Goal: Check status: Check status

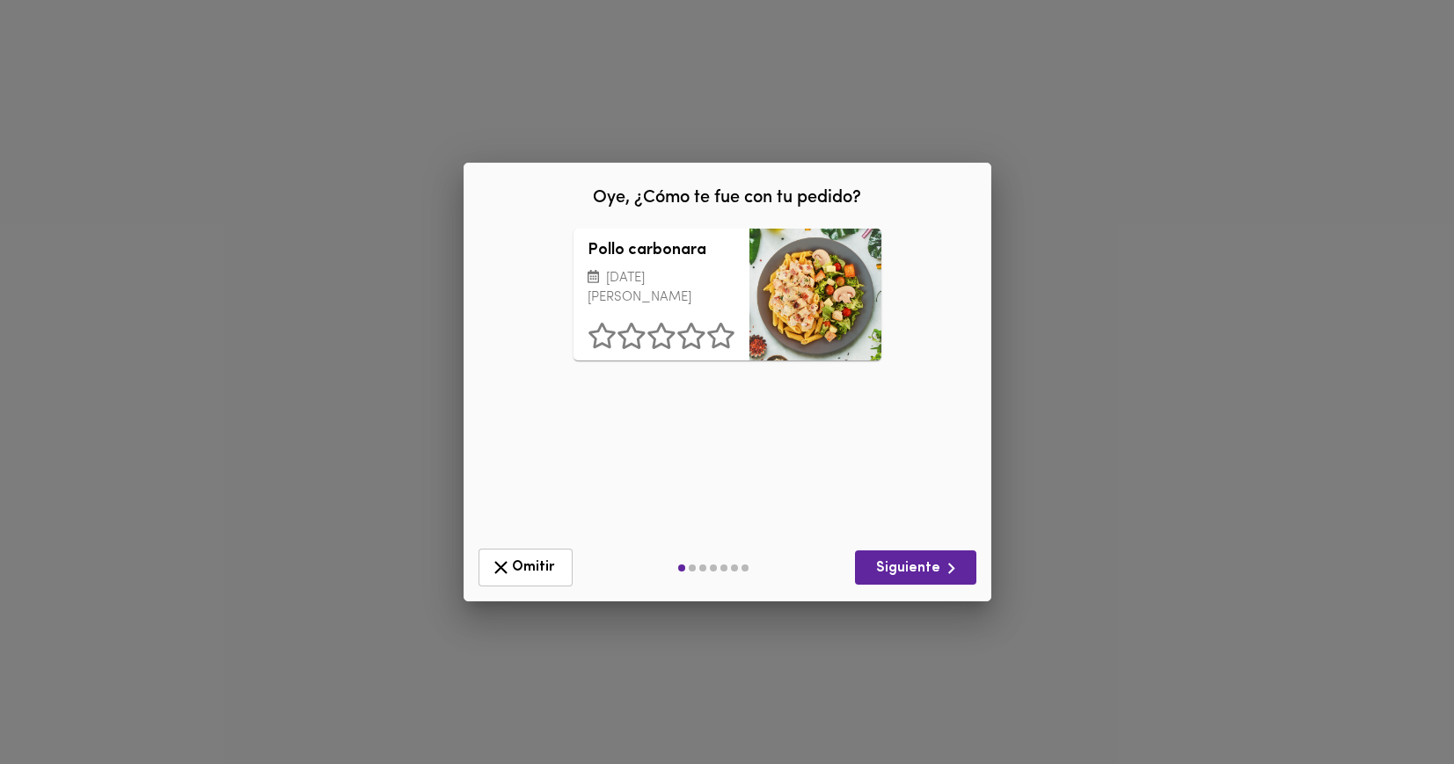
click at [823, 143] on div "Oye, ¿Cómo te fue con tu pedido? Pollo carbonara [DATE][PERSON_NAME] ¿Qué deber…" at bounding box center [727, 382] width 1454 height 764
click at [508, 560] on icon "button" at bounding box center [501, 568] width 22 height 22
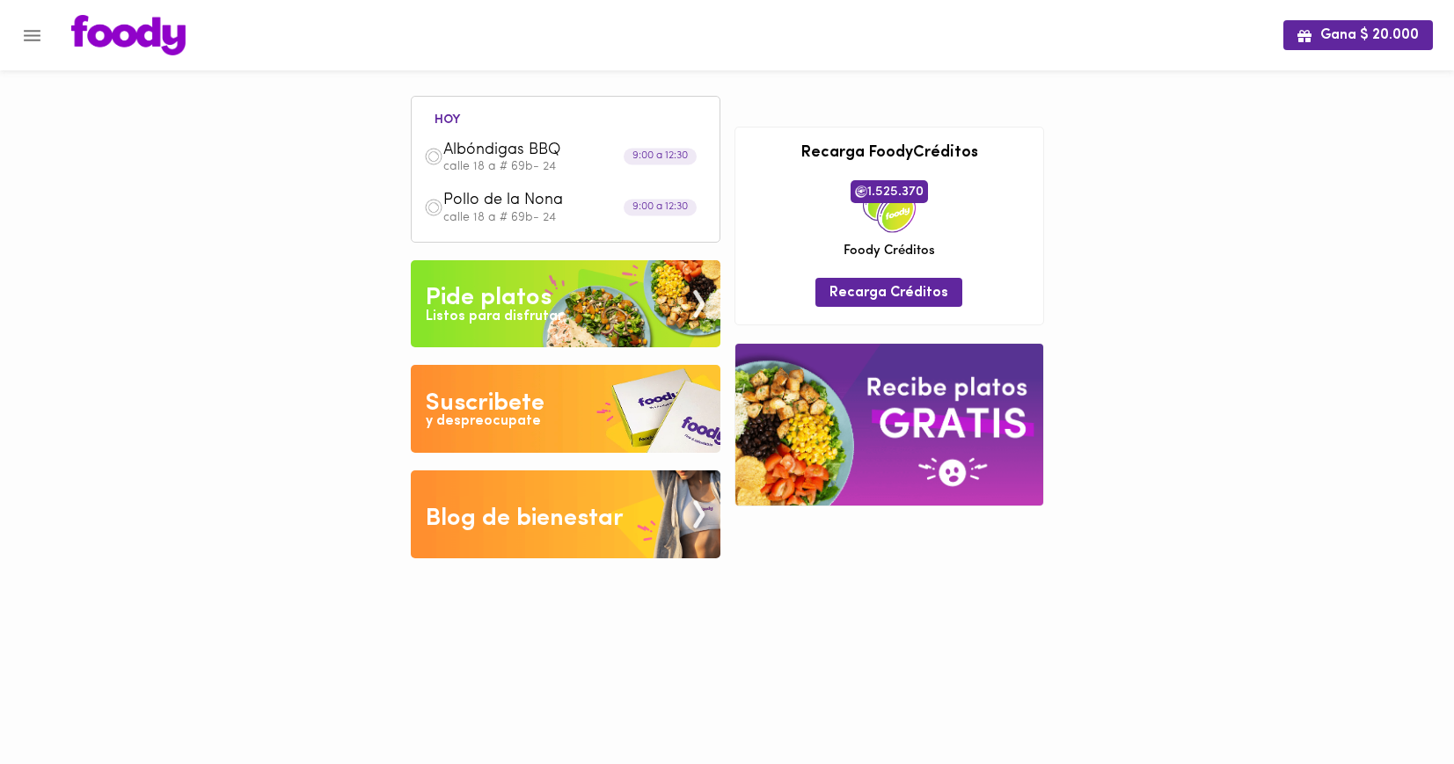
click at [29, 42] on icon "Menu" at bounding box center [32, 36] width 22 height 22
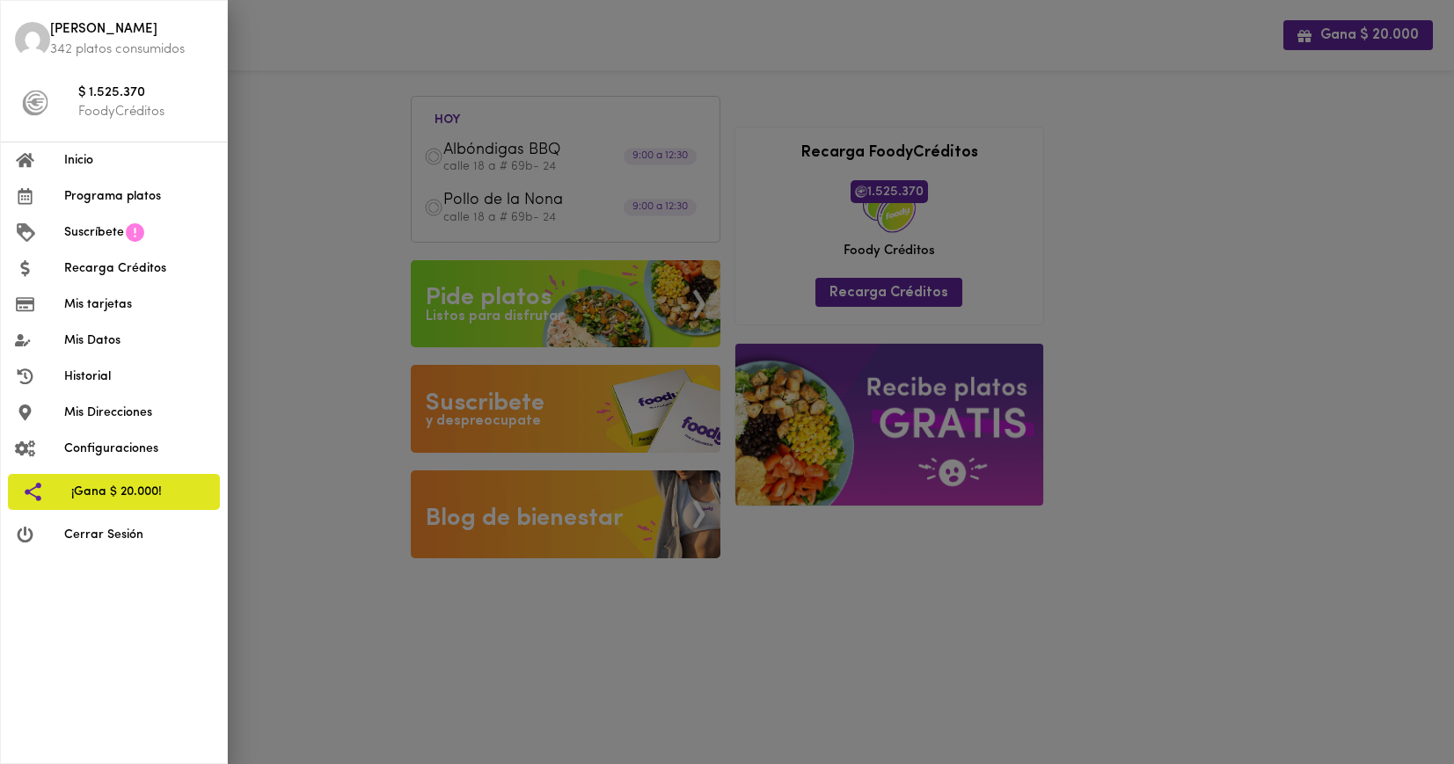
click at [106, 198] on span "Programa platos" at bounding box center [138, 196] width 149 height 18
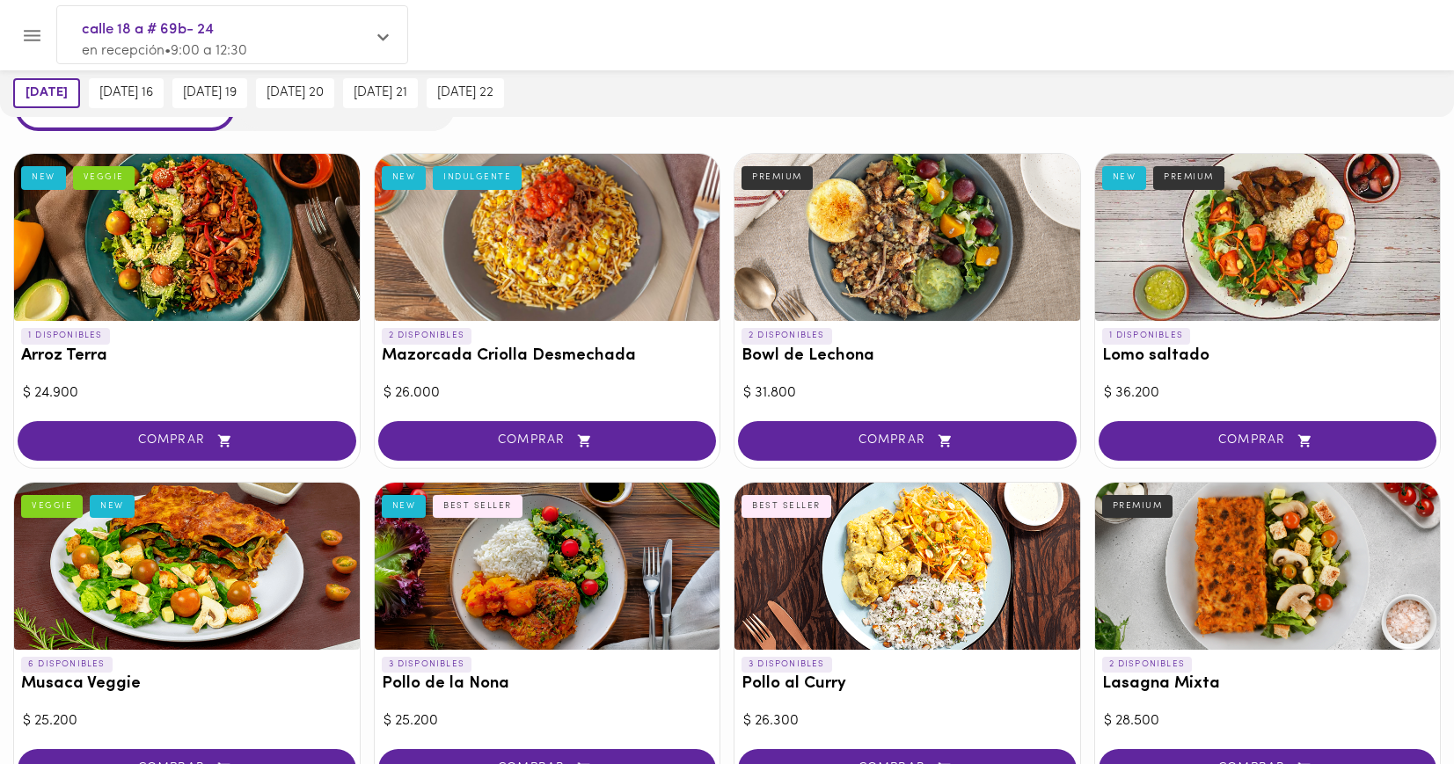
scroll to position [88, 0]
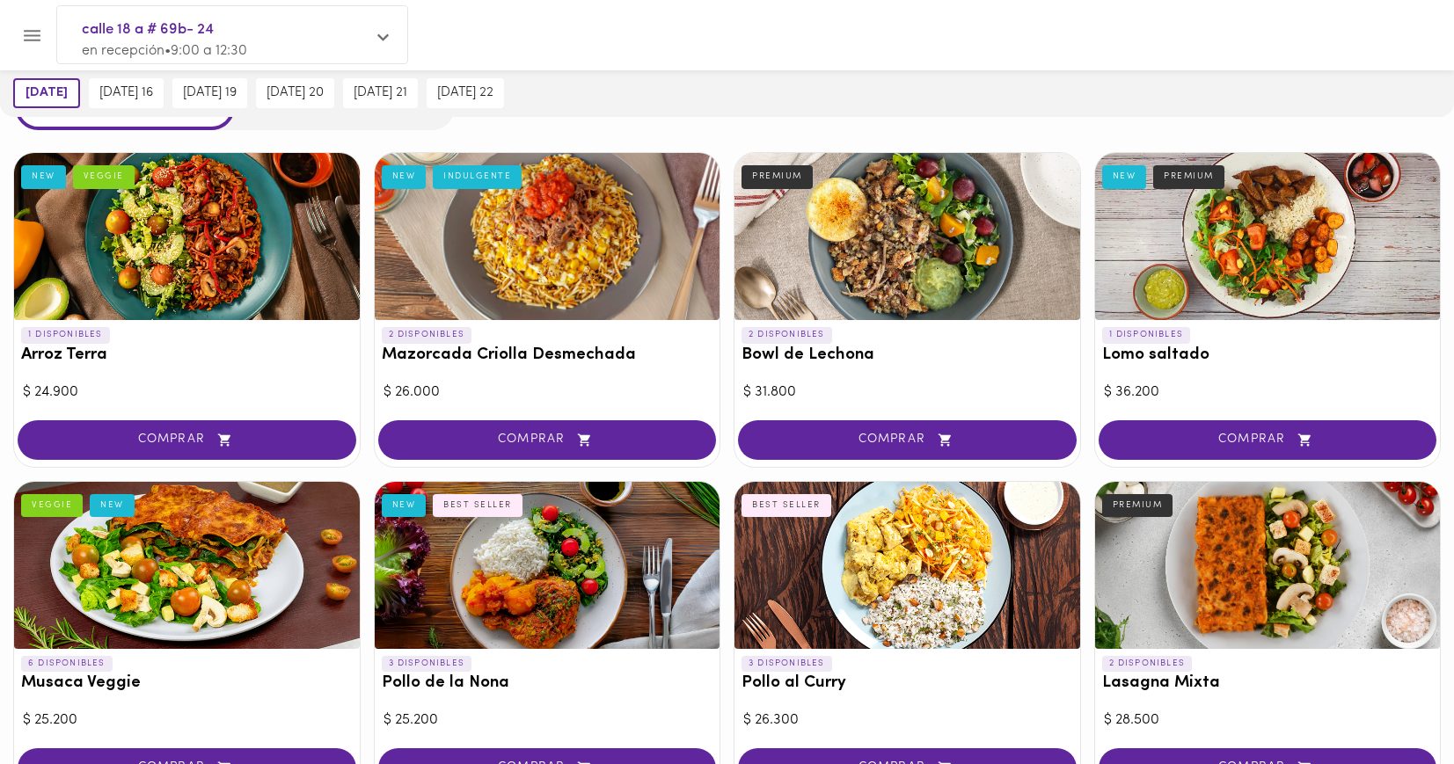
click at [55, 34] on div at bounding box center [743, 35] width 1379 height 40
click at [18, 40] on button "Menu" at bounding box center [32, 35] width 43 height 43
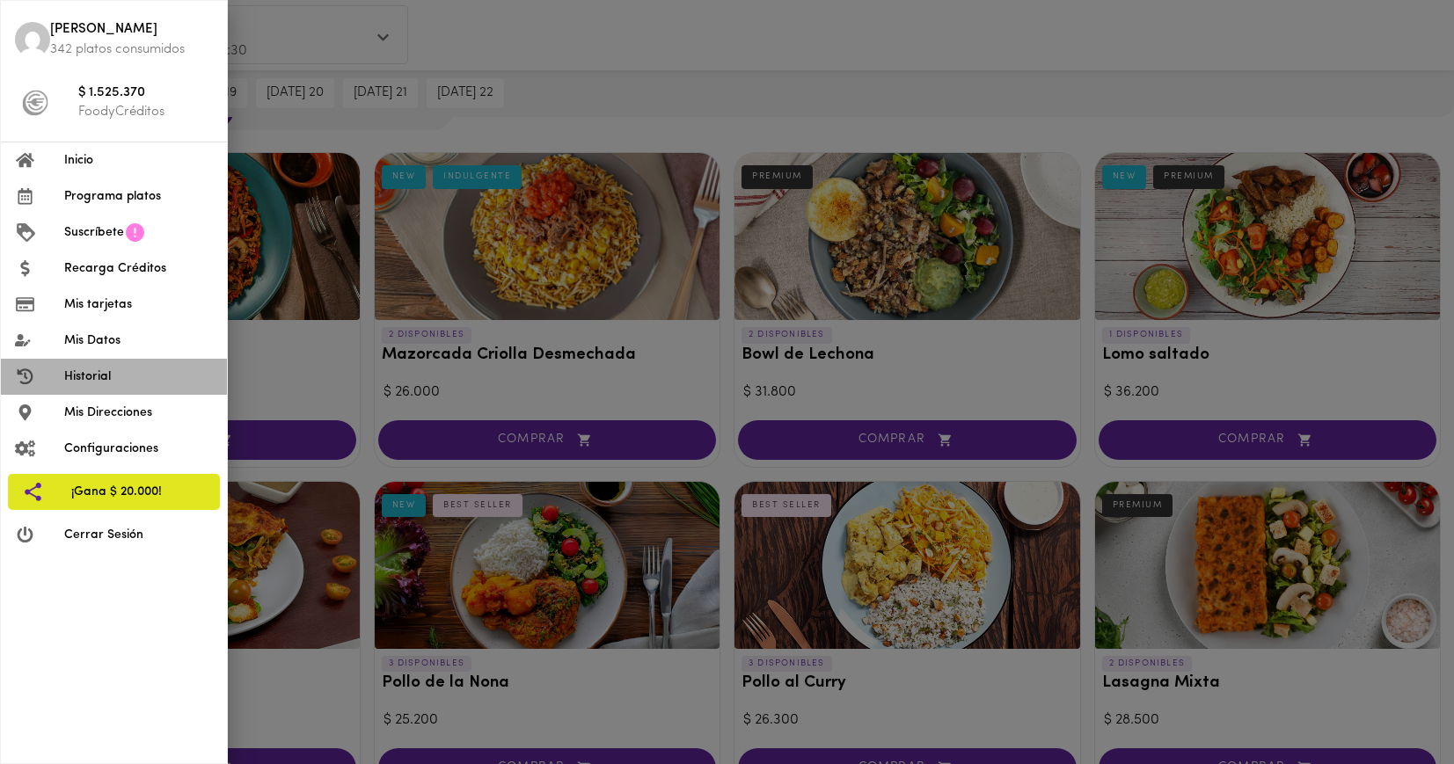
click at [110, 365] on li "Historial" at bounding box center [114, 377] width 226 height 36
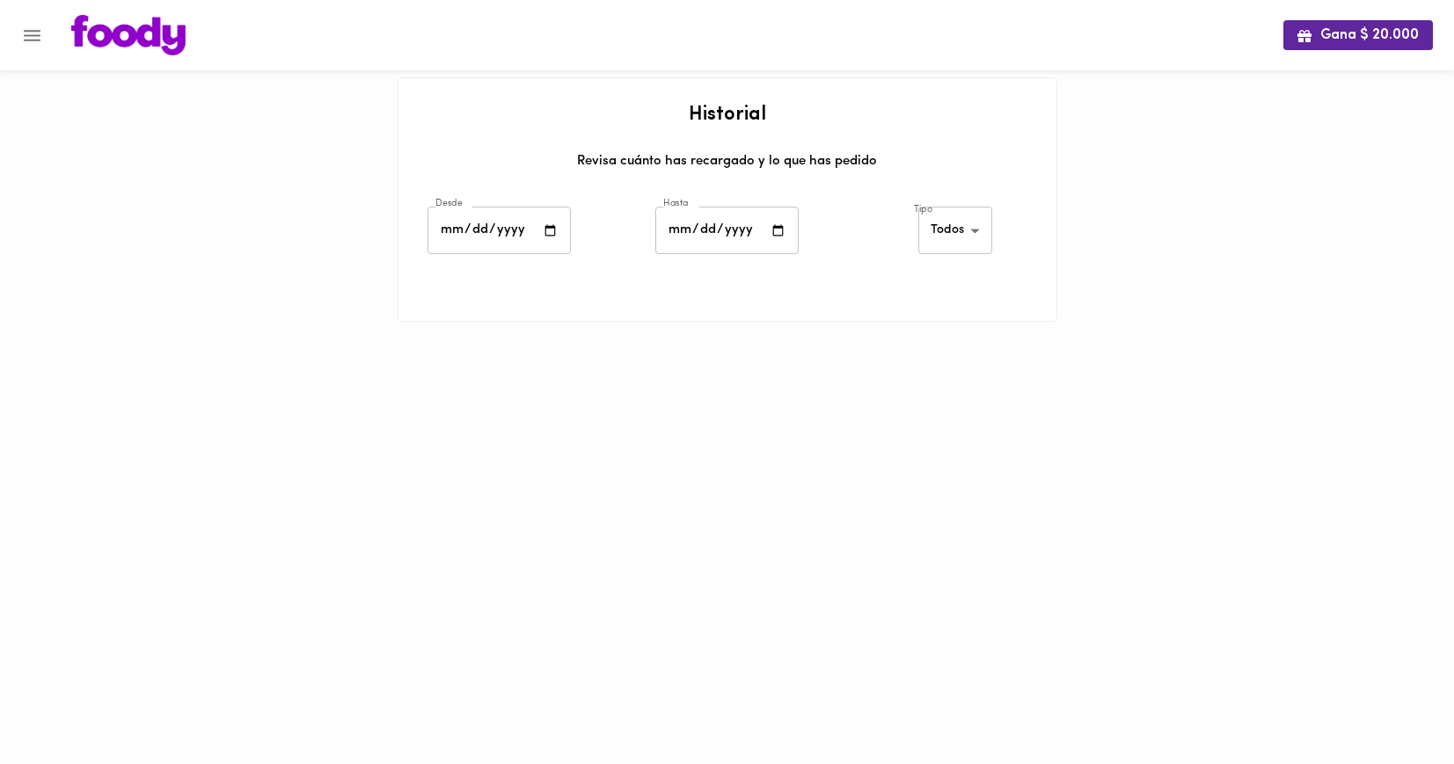
click at [491, 241] on input "date" at bounding box center [499, 231] width 143 height 48
click at [539, 233] on input "date" at bounding box center [499, 231] width 143 height 48
click at [552, 231] on input "date" at bounding box center [499, 231] width 143 height 48
type input "[DATE]"
click at [513, 230] on input "[DATE]" at bounding box center [499, 231] width 143 height 48
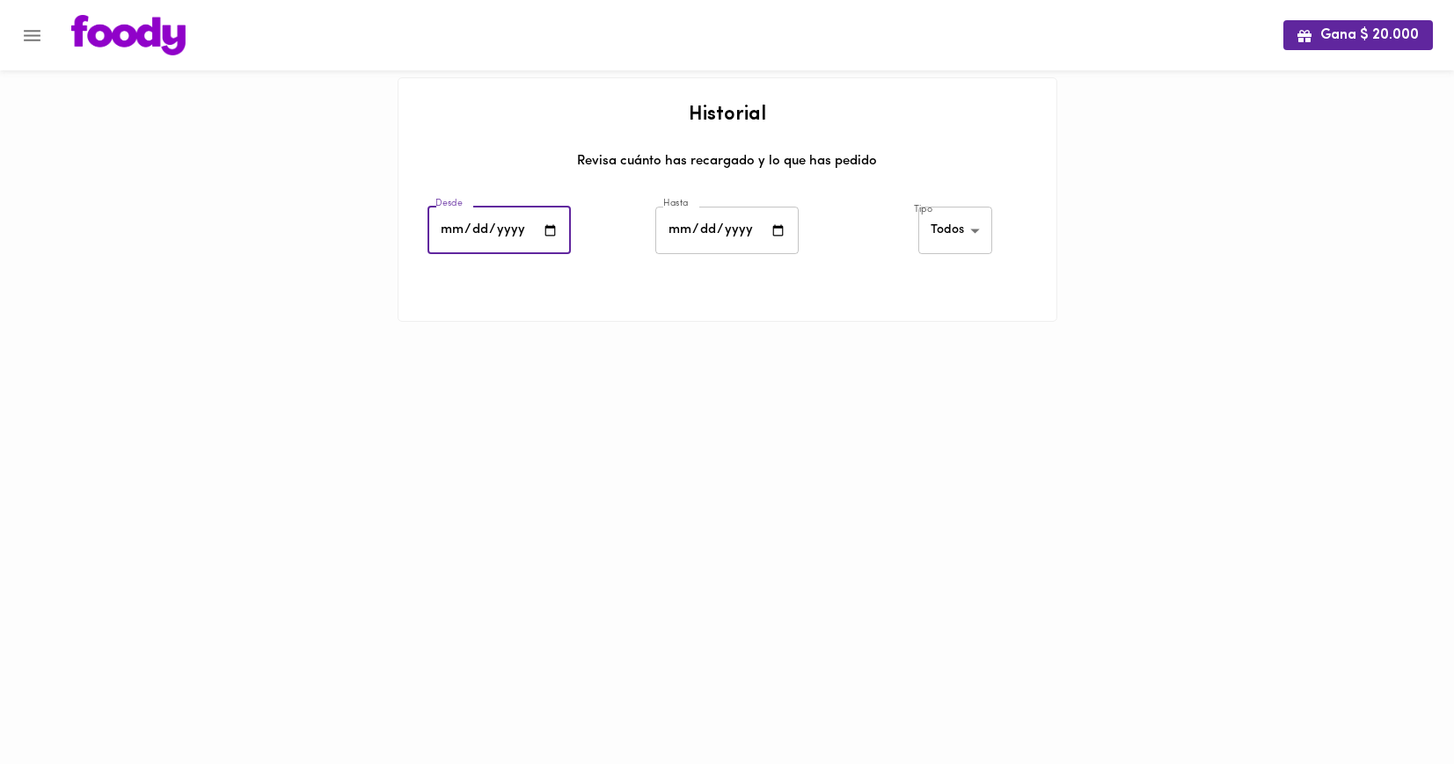
click at [552, 229] on input "[DATE]" at bounding box center [499, 231] width 143 height 48
click at [722, 230] on input "date" at bounding box center [726, 231] width 143 height 48
click at [675, 233] on input "date" at bounding box center [726, 231] width 143 height 48
click at [446, 227] on input "[DATE]" at bounding box center [499, 231] width 143 height 48
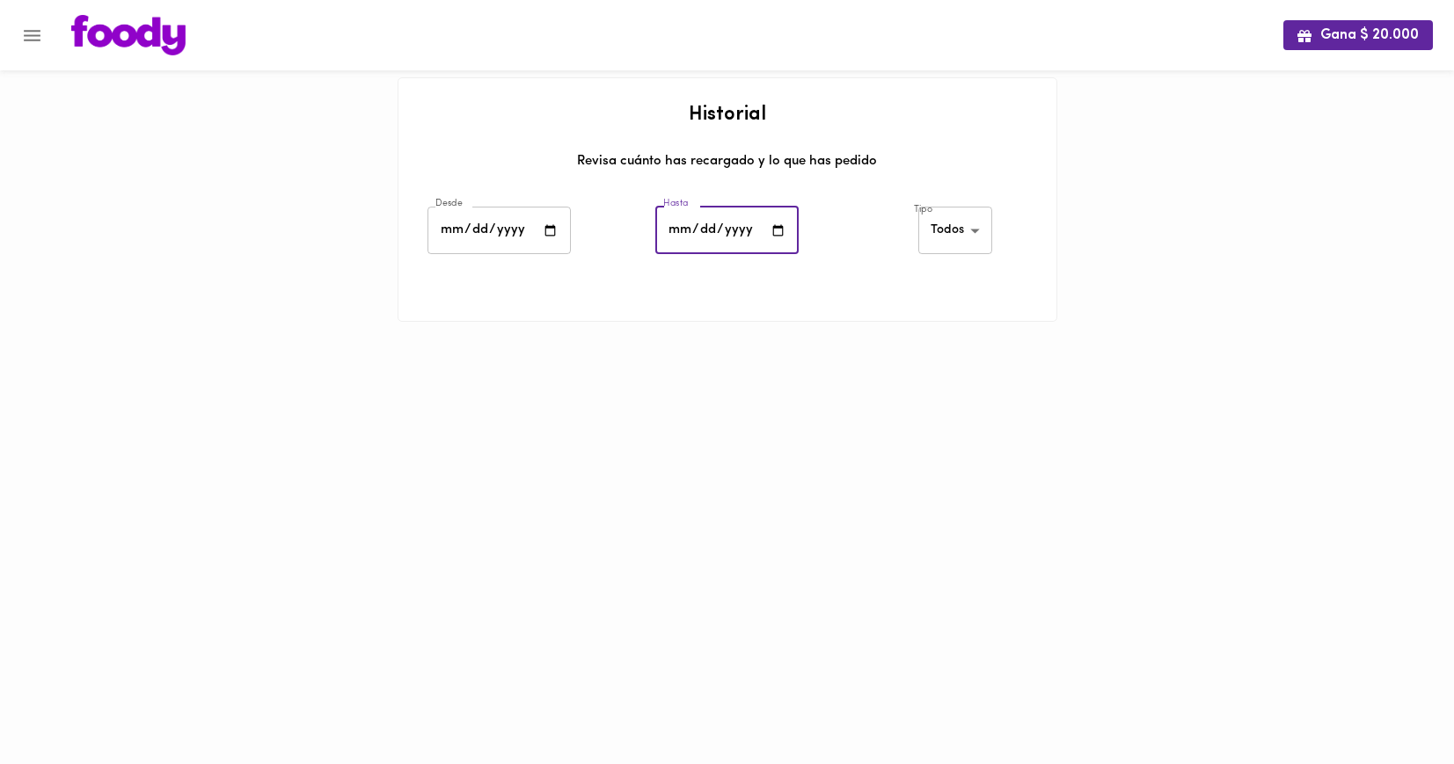
click at [681, 232] on input "date" at bounding box center [726, 231] width 143 height 48
click at [781, 232] on input "date" at bounding box center [726, 231] width 143 height 48
type input "[DATE]"
click at [956, 234] on body "Gana $ 20.000 Historial Revisa cuánto has recargado y lo que has pedido Desde […" at bounding box center [727, 183] width 1454 height 366
click at [777, 340] on div at bounding box center [727, 382] width 1454 height 764
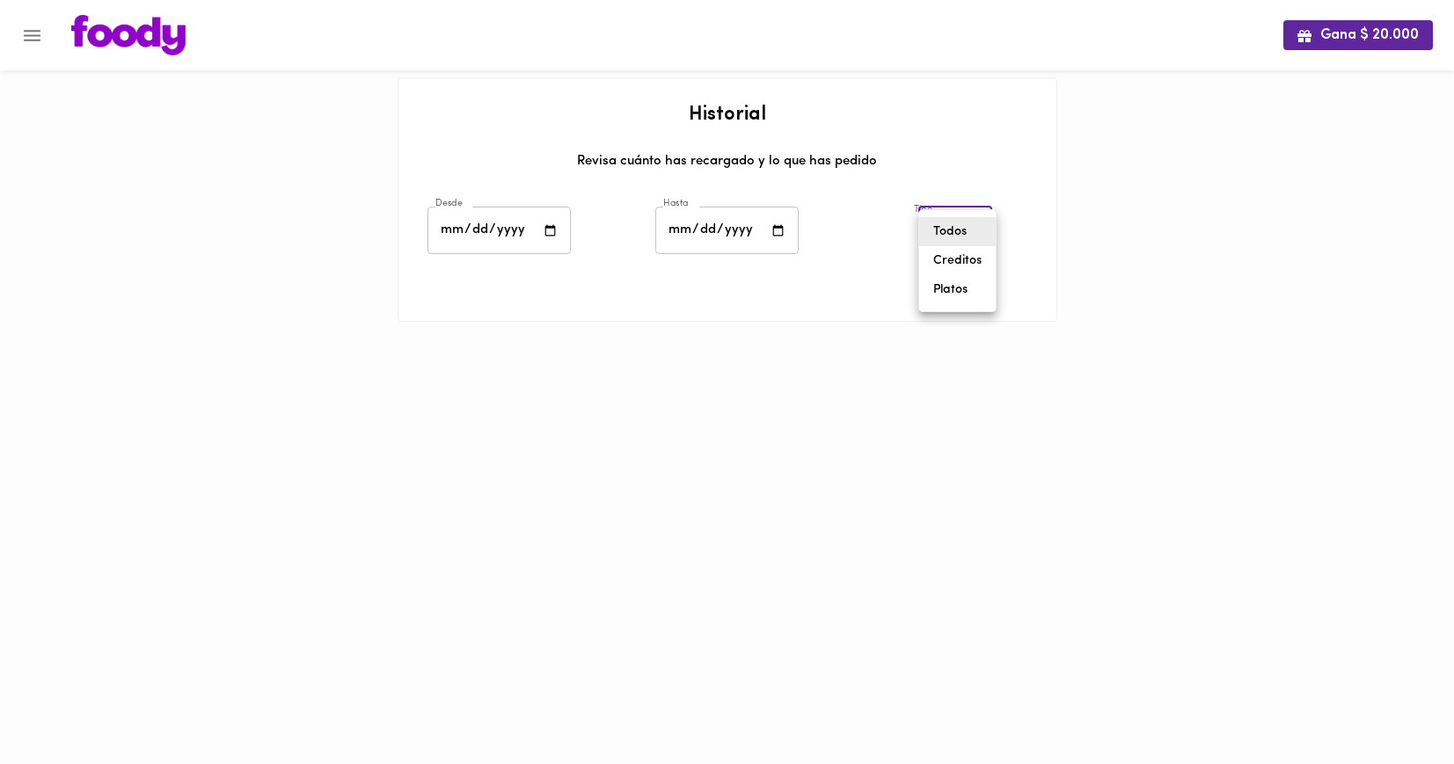
click at [947, 246] on body "Gana $ 20.000 Historial Revisa cuánto has recargado y lo que has pedido Desde […" at bounding box center [727, 183] width 1454 height 366
click at [953, 283] on li "Platos" at bounding box center [957, 289] width 77 height 29
type input "[PERSON_NAME]-dishes"
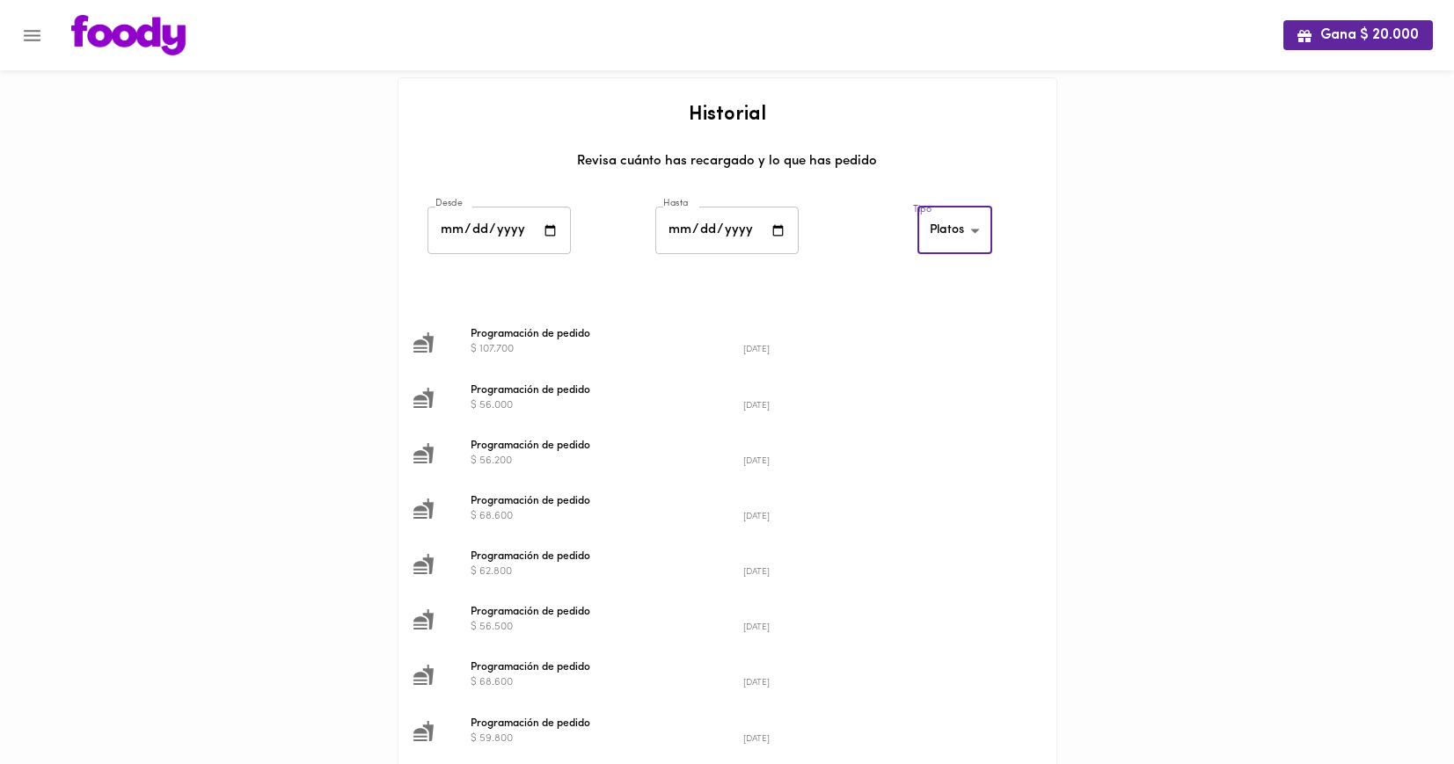
click at [493, 227] on input "[DATE]" at bounding box center [499, 231] width 143 height 48
click at [555, 223] on input "[DATE]" at bounding box center [499, 231] width 143 height 48
type input "[DATE]"
click at [775, 230] on input "[DATE]" at bounding box center [726, 231] width 143 height 48
type input "[DATE]"
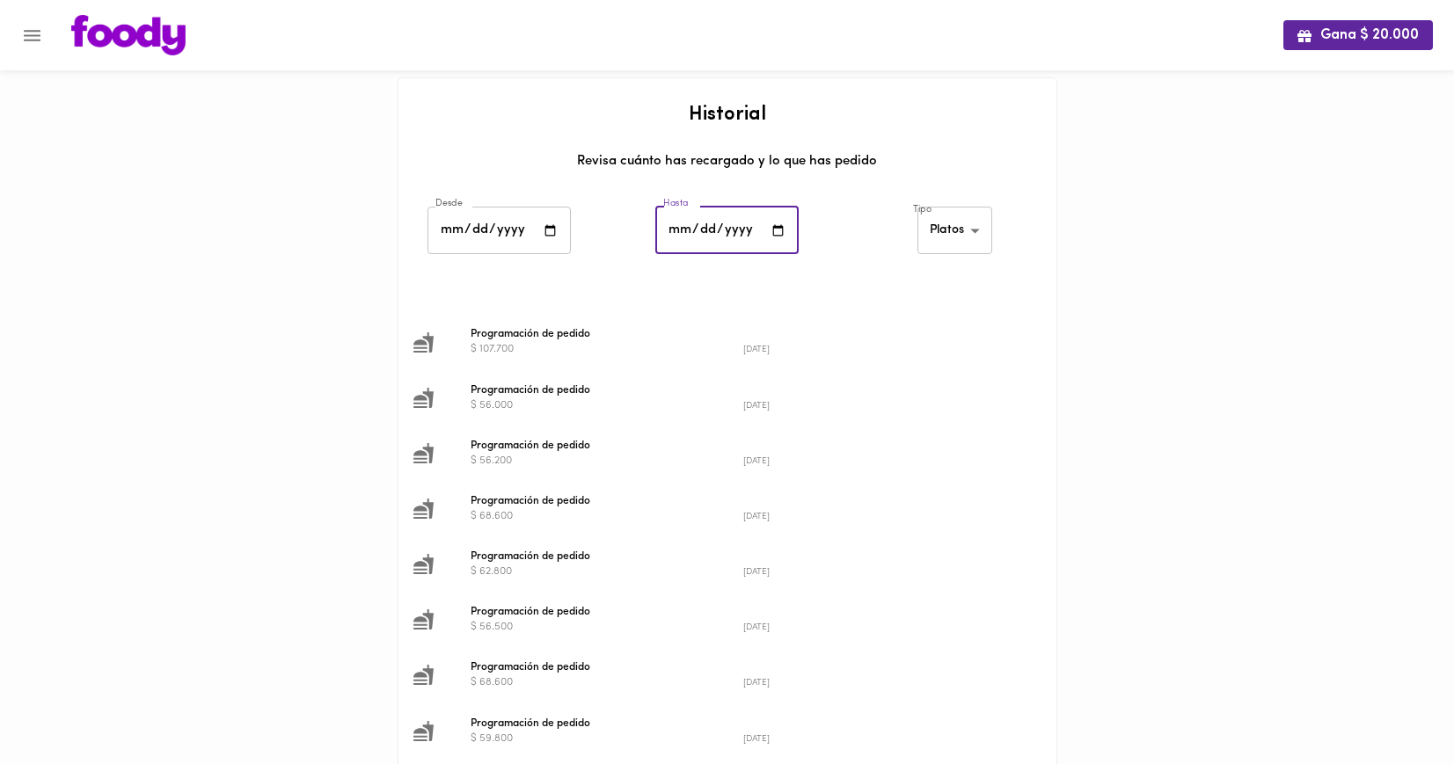
click at [968, 234] on body "Gana $ 20.000 Historial Revisa cuánto has recargado y lo que has pedido Desde […" at bounding box center [727, 711] width 1454 height 1422
click at [954, 228] on li "Platos" at bounding box center [956, 231] width 77 height 29
click at [509, 224] on input "[DATE]" at bounding box center [499, 231] width 143 height 48
click at [550, 230] on input "[DATE]" at bounding box center [499, 231] width 143 height 48
type input "[DATE]"
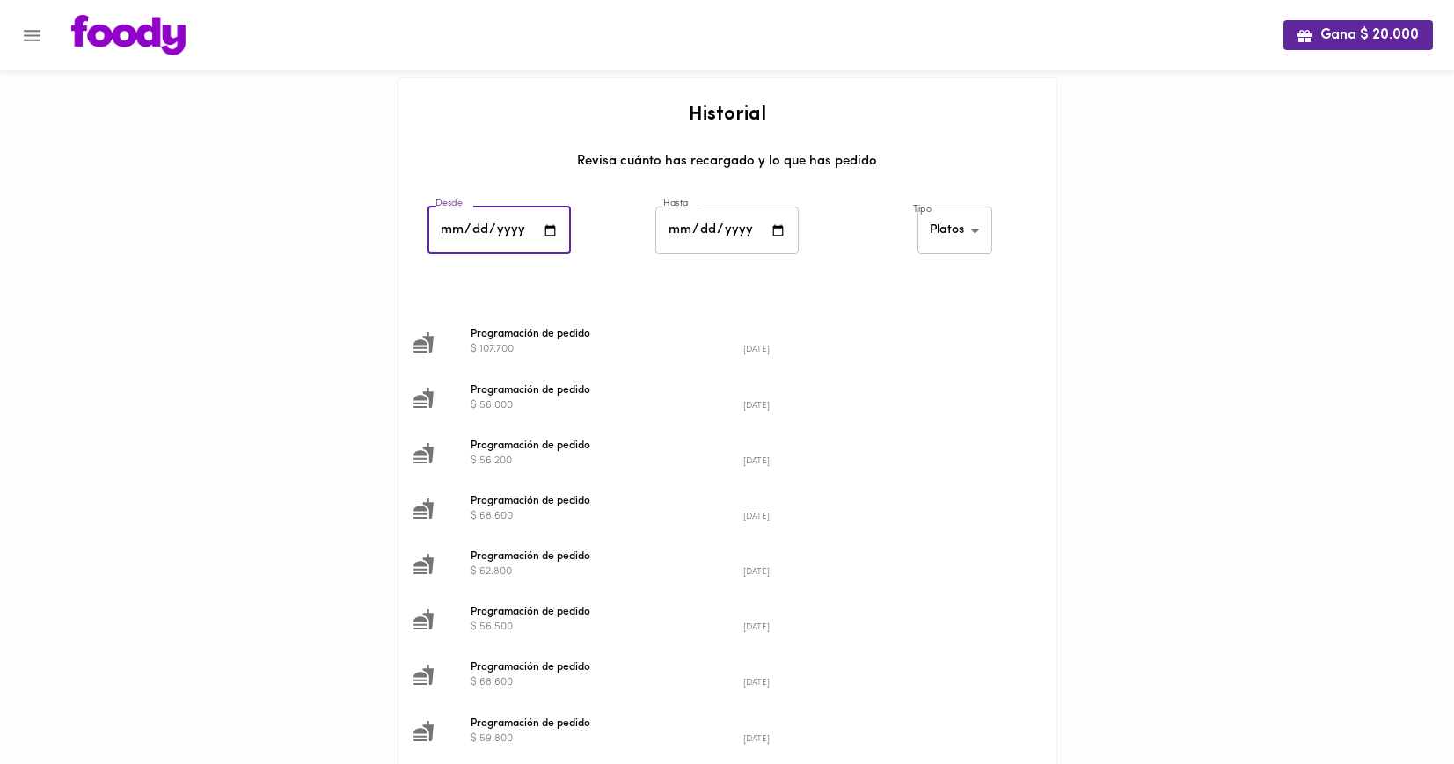
click at [777, 225] on input "[DATE]" at bounding box center [726, 231] width 143 height 48
type input "[DATE]"
click at [934, 243] on body "Gana $ 20.000 Historial Revisa cuánto has recargado y lo que has pedido Desde […" at bounding box center [727, 711] width 1454 height 1422
click at [949, 226] on li "Platos" at bounding box center [956, 231] width 77 height 29
click at [948, 387] on span "Programación de pedido" at bounding box center [743, 391] width 545 height 16
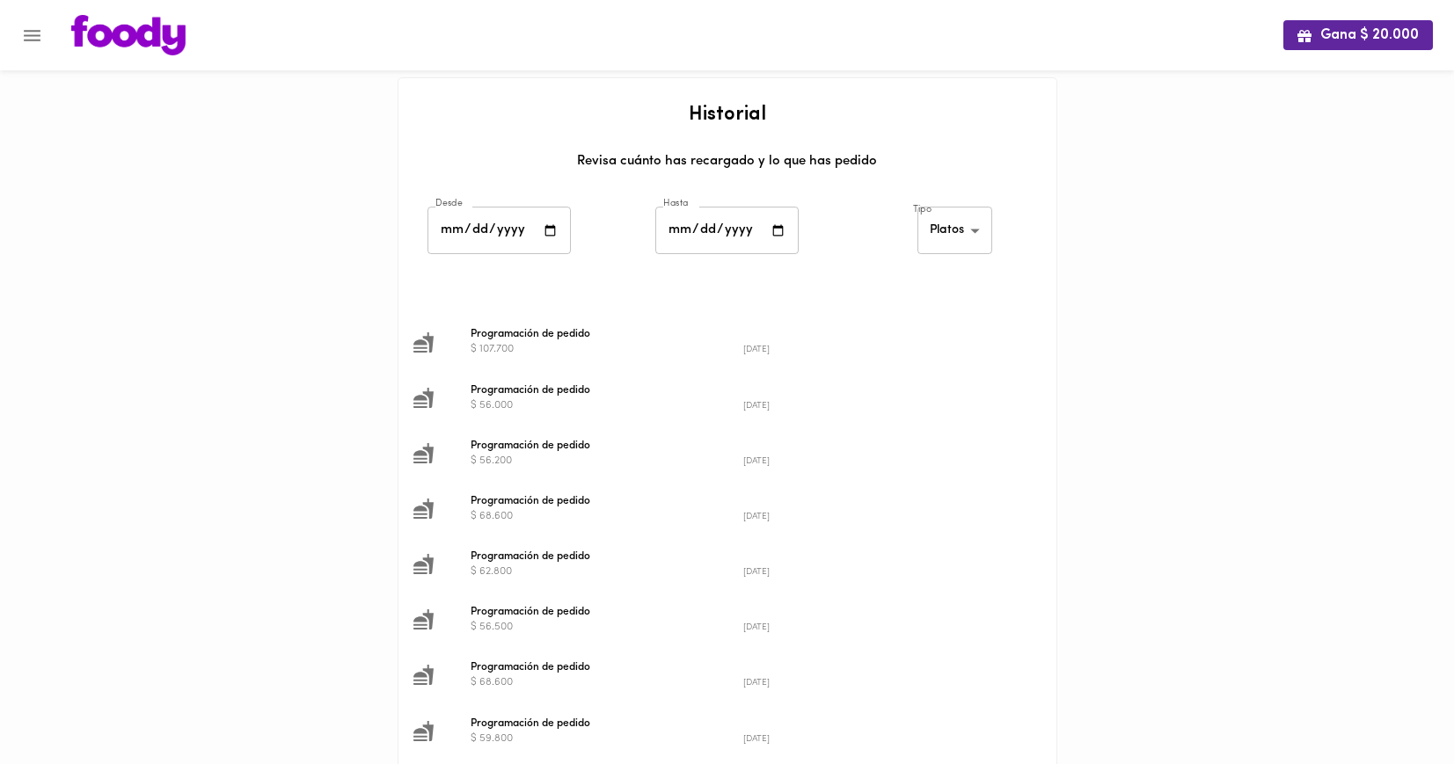
click at [956, 231] on body "Gana $ 20.000 Historial Revisa cuánto has recargado y lo que has pedido Desde […" at bounding box center [727, 711] width 1454 height 1422
click at [959, 219] on li "Platos" at bounding box center [956, 231] width 77 height 29
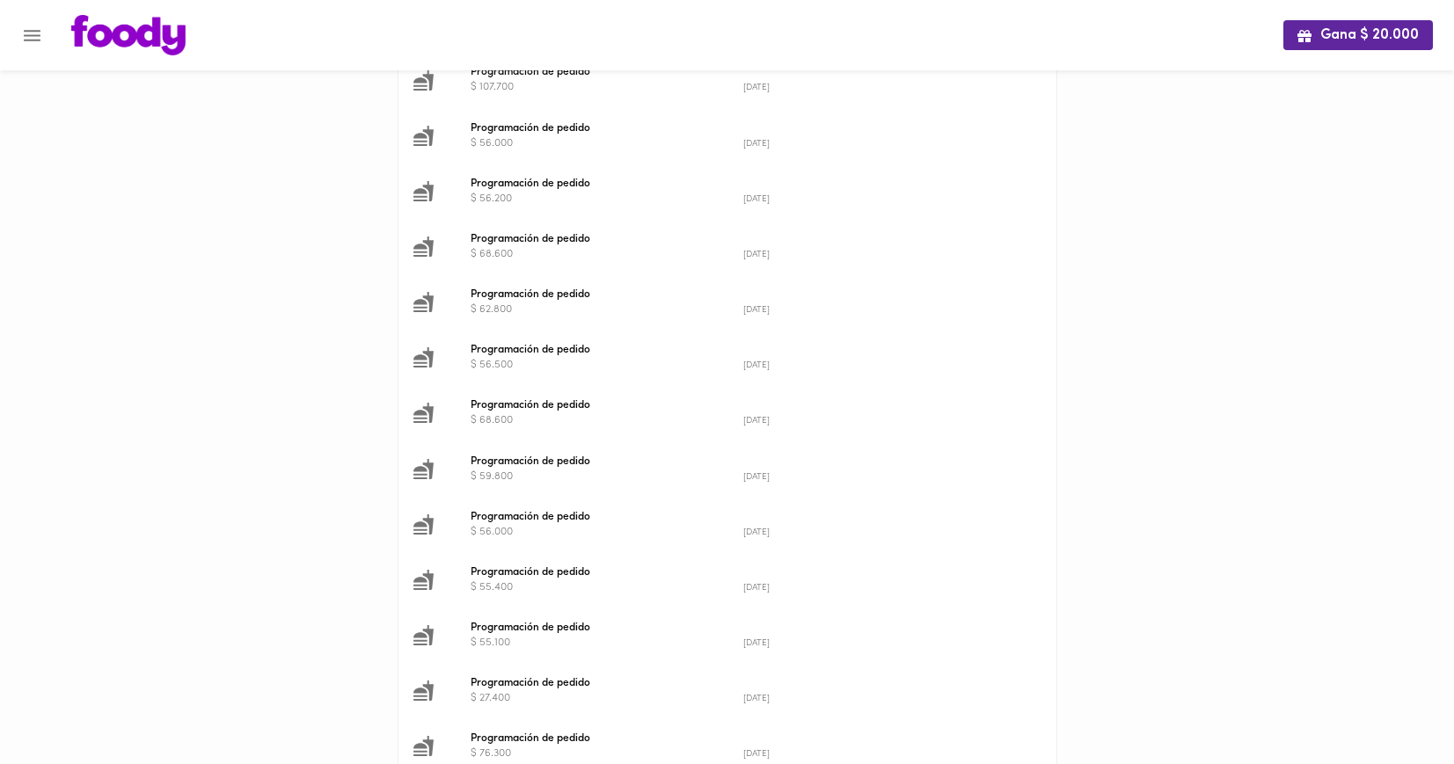
scroll to position [264, 0]
click at [580, 298] on span "Programación de pedido" at bounding box center [743, 293] width 545 height 16
click at [562, 287] on span "Programación de pedido" at bounding box center [743, 293] width 545 height 16
click at [549, 292] on span "Programación de pedido" at bounding box center [743, 293] width 545 height 16
click at [548, 292] on span "Programación de pedido" at bounding box center [743, 293] width 545 height 16
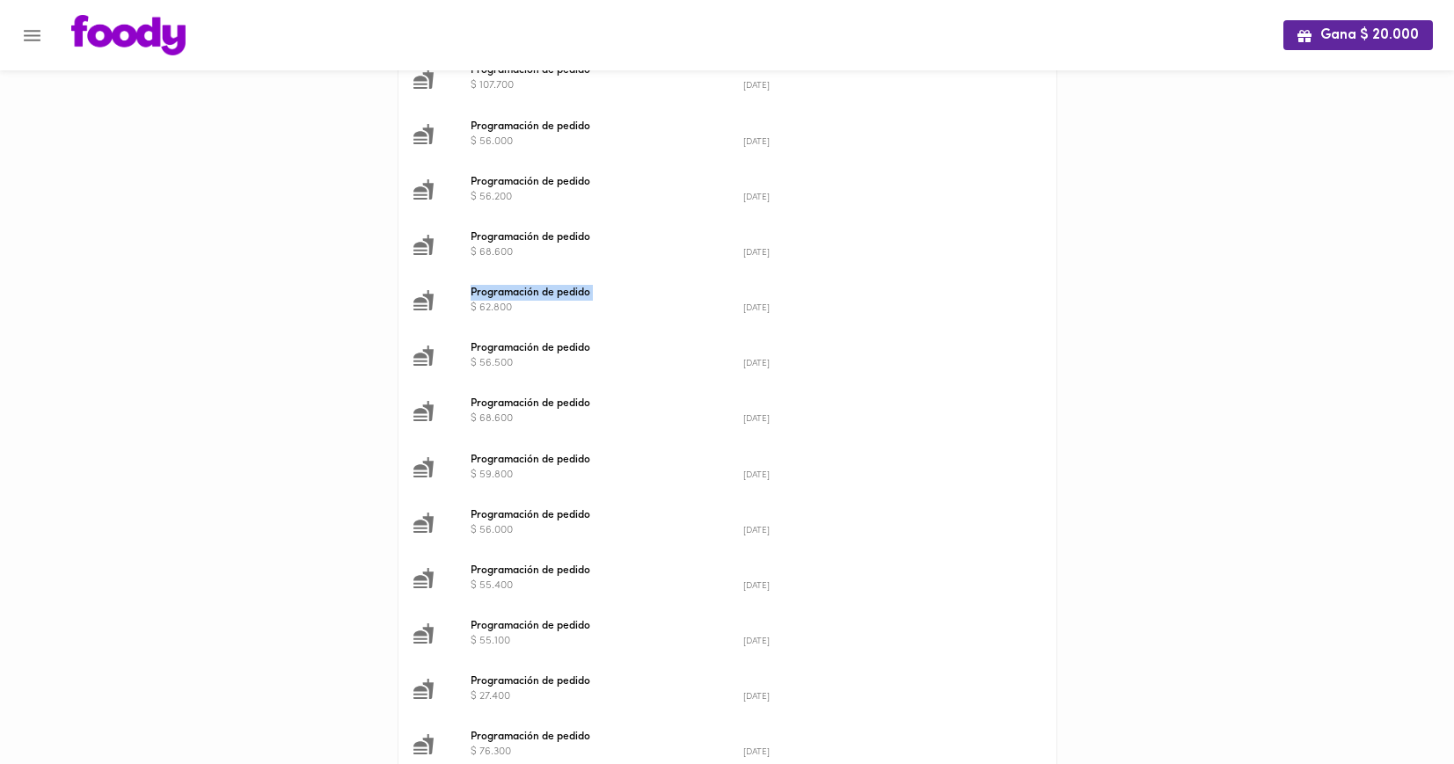
click at [548, 292] on span "Programación de pedido" at bounding box center [743, 293] width 545 height 16
click at [750, 391] on li "Programación de pedido $ 68.600 [DATE]" at bounding box center [727, 411] width 658 height 55
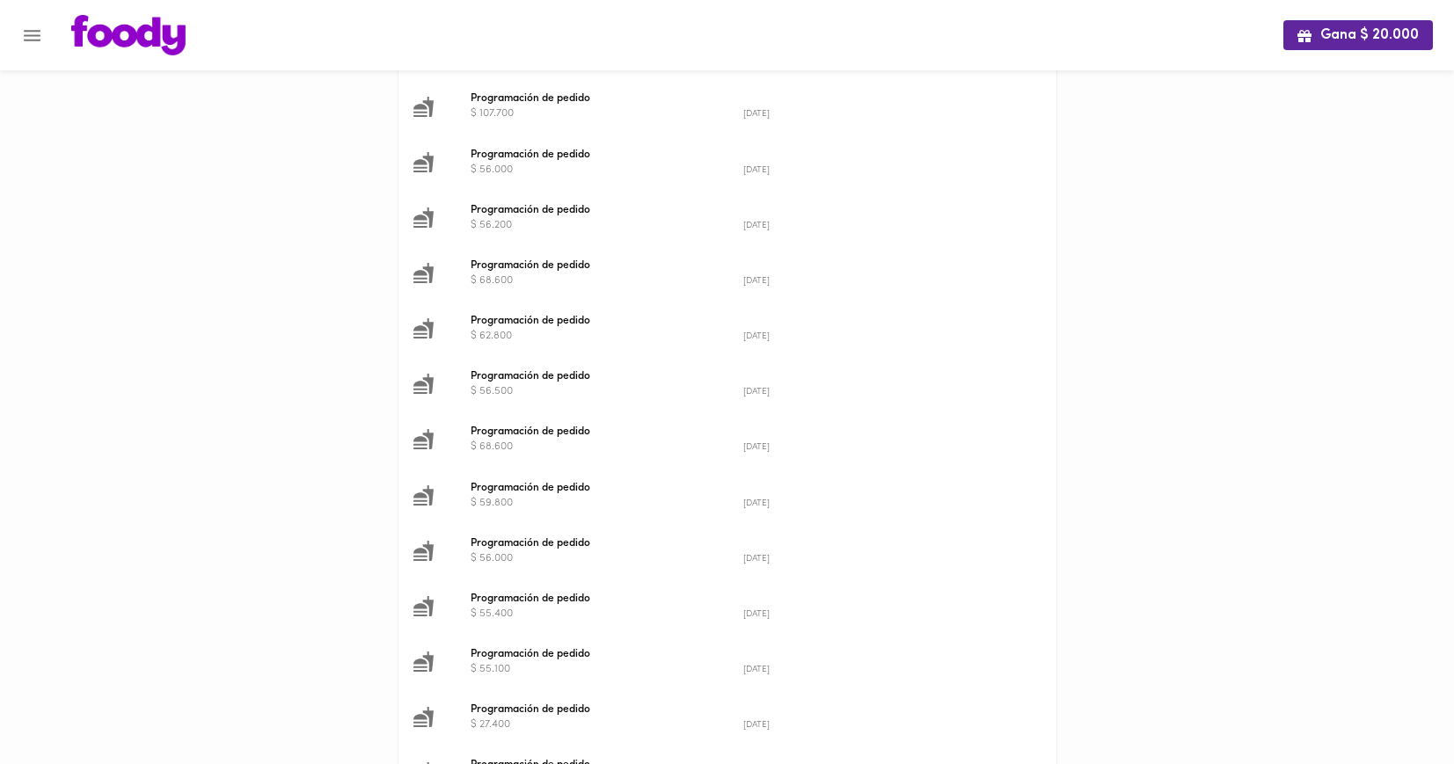
scroll to position [234, 0]
